Goal: Information Seeking & Learning: Learn about a topic

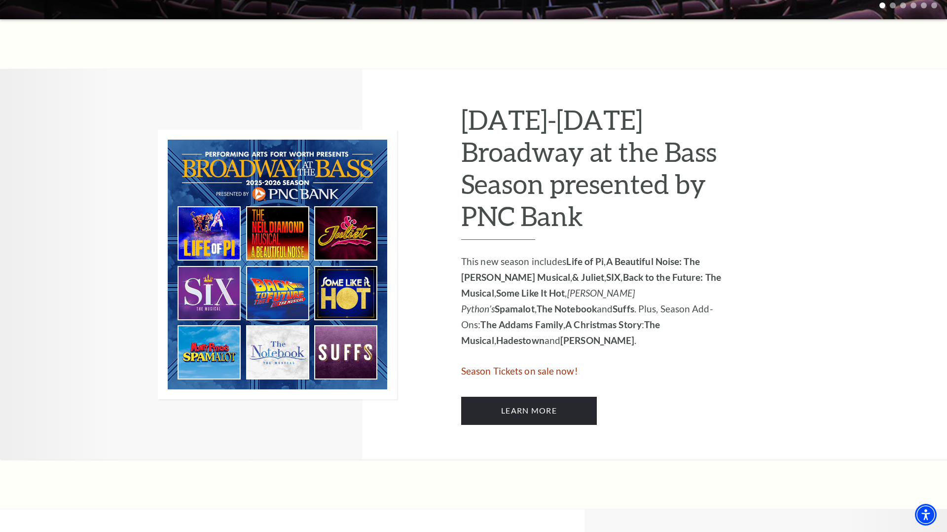
scroll to position [421, 0]
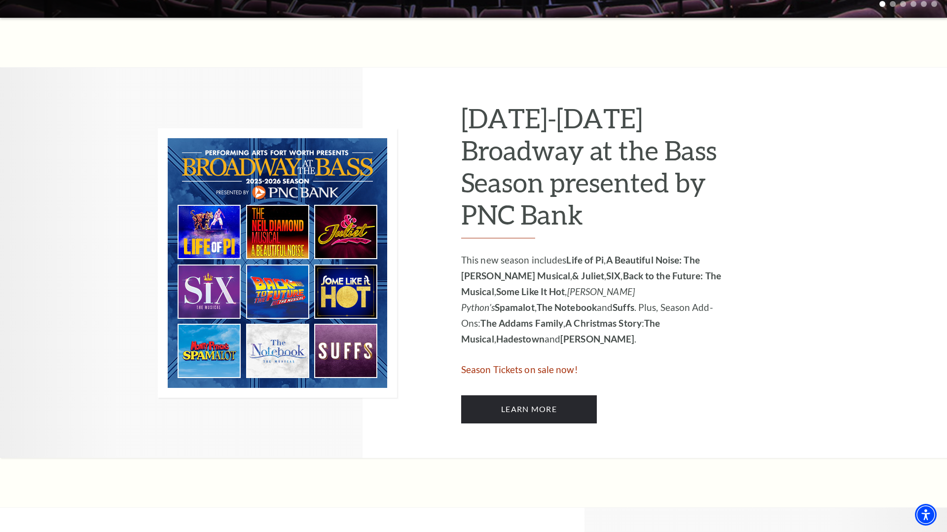
click at [222, 226] on img at bounding box center [277, 262] width 239 height 269
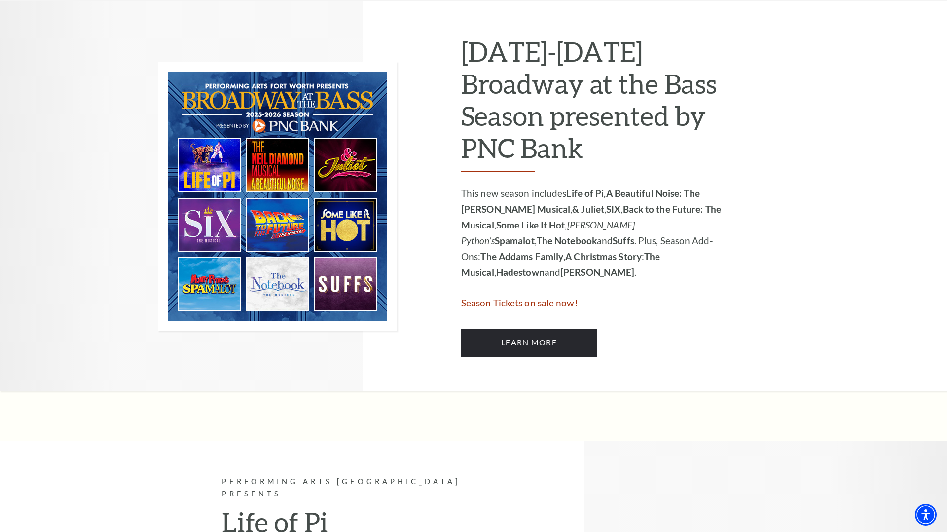
scroll to position [493, 0]
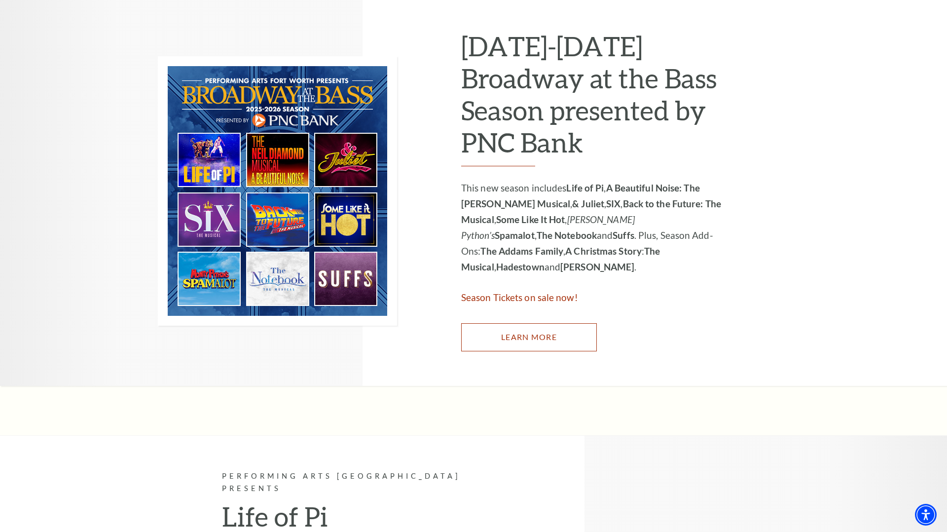
click at [548, 342] on link "Learn More" at bounding box center [529, 337] width 136 height 28
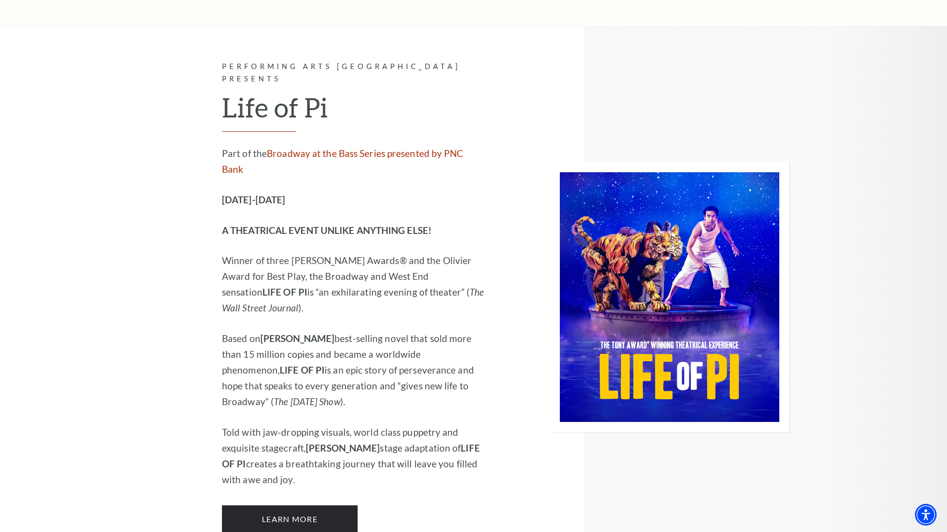
scroll to position [1225, 0]
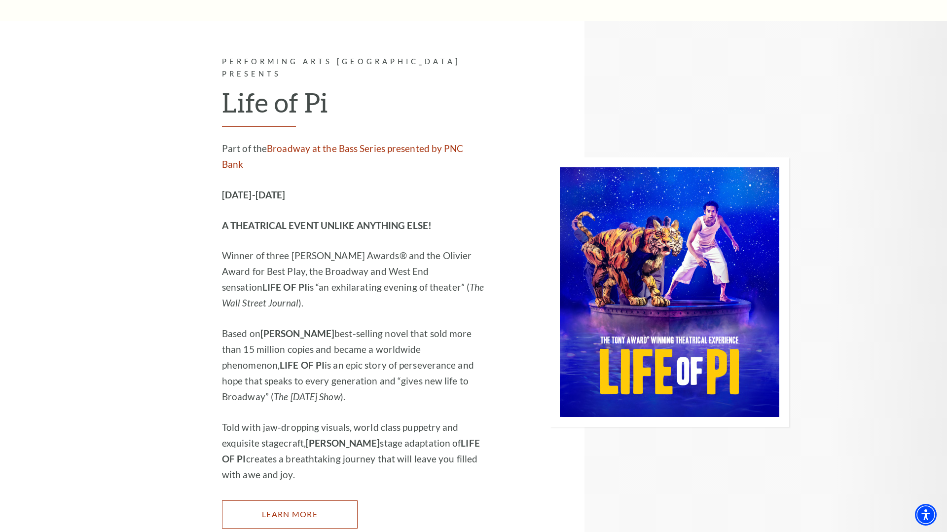
click at [312, 500] on link "Learn More" at bounding box center [290, 514] width 136 height 28
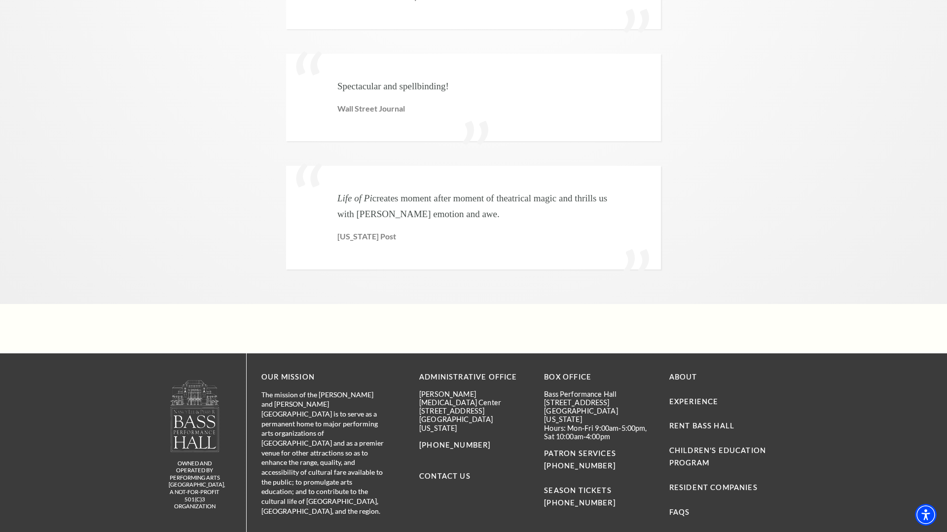
scroll to position [2368, 0]
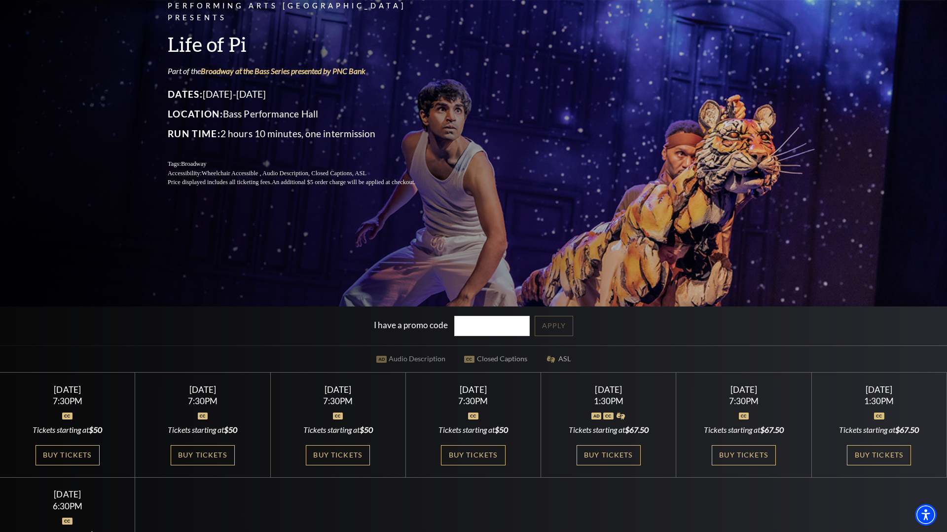
scroll to position [0, 0]
